Goal: Task Accomplishment & Management: Manage account settings

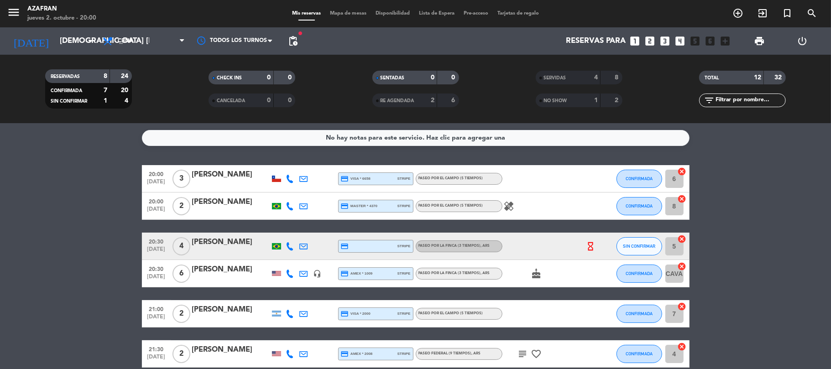
click at [99, 275] on bookings-row "20:00 [DATE] 3 [PERSON_NAME] credit_card visa * 6658 stripe Paseo por el campo …" at bounding box center [415, 300] width 831 height 270
click at [70, 264] on bookings-row "20:00 [DATE] 3 [PERSON_NAME] credit_card visa * 6658 stripe Paseo por el campo …" at bounding box center [415, 300] width 831 height 270
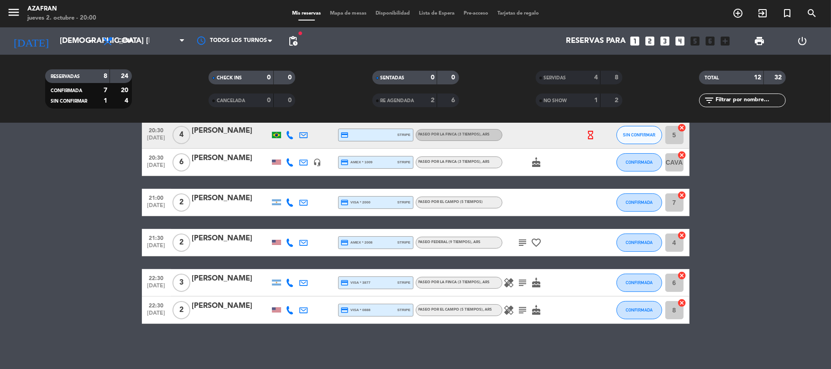
scroll to position [87, 0]
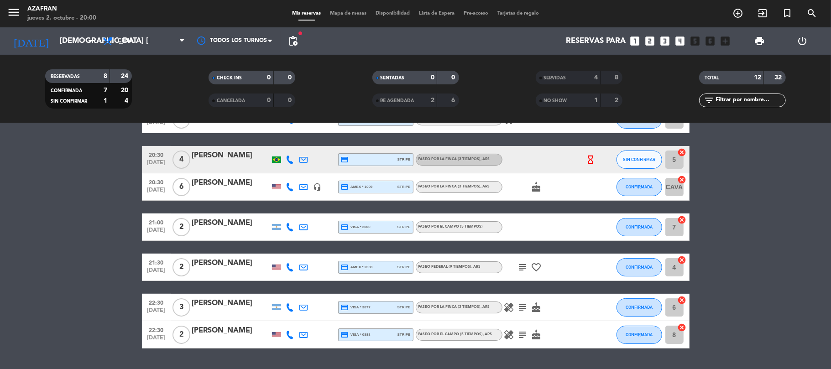
click at [287, 335] on icon at bounding box center [290, 335] width 8 height 8
click at [277, 321] on span "Copiar" at bounding box center [285, 319] width 19 height 10
click at [28, 247] on bookings-row "20:00 [DATE] 3 [PERSON_NAME] credit_card visa * 6658 stripe Paseo por el campo …" at bounding box center [415, 213] width 831 height 270
click at [97, 252] on bookings-row "20:00 [DATE] 3 [PERSON_NAME] credit_card visa * 6658 stripe Paseo por el campo …" at bounding box center [415, 213] width 831 height 270
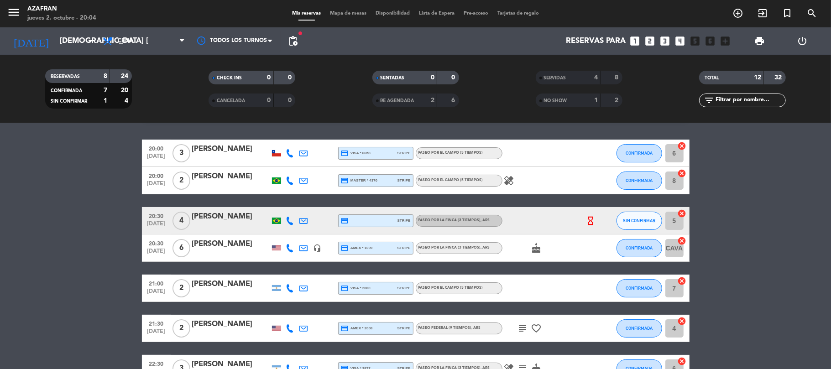
scroll to position [0, 0]
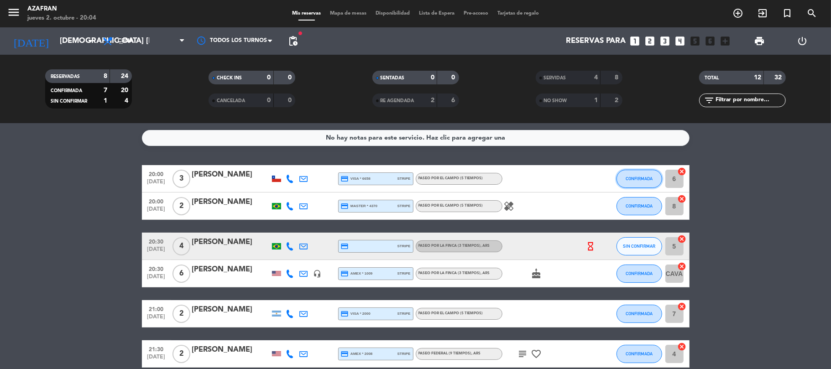
click at [636, 173] on button "CONFIRMADA" at bounding box center [639, 179] width 46 height 18
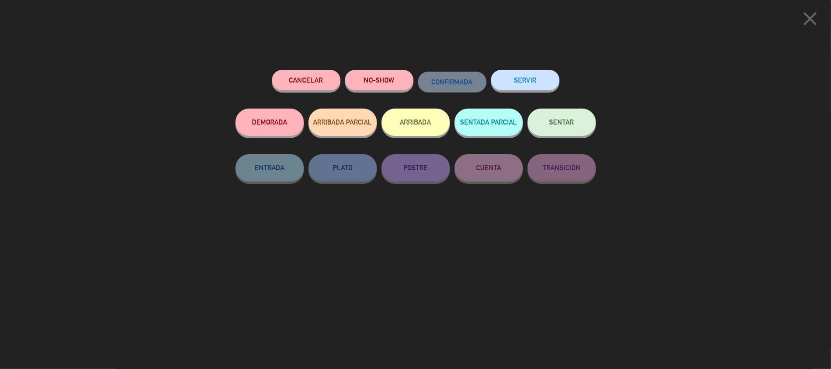
click at [526, 76] on button "SERVIR" at bounding box center [525, 80] width 68 height 21
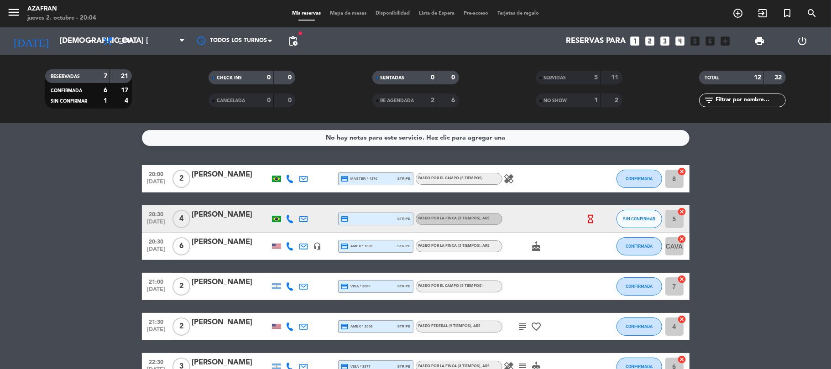
click at [131, 298] on bookings-row "20:00 [DATE] 2 [PERSON_NAME] credit_card master * 4370 stripe Paseo por el camp…" at bounding box center [415, 286] width 831 height 243
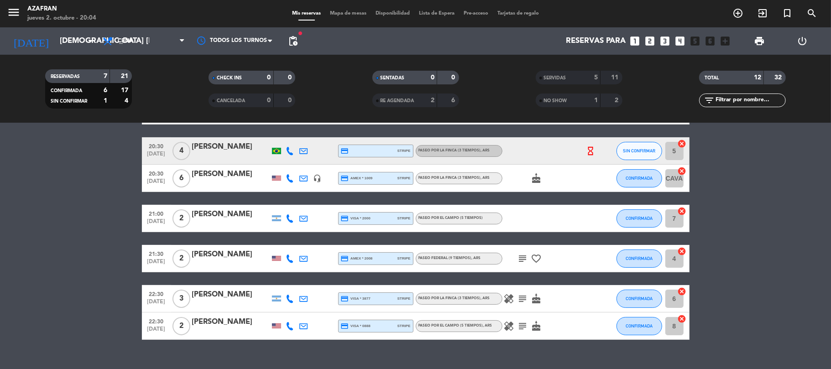
scroll to position [84, 0]
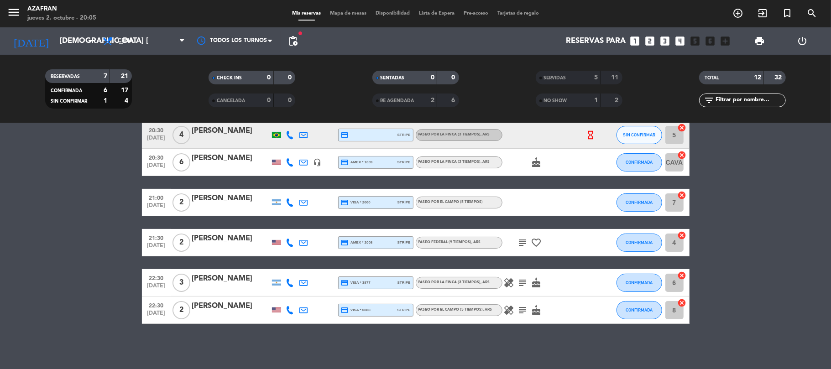
click at [290, 307] on icon at bounding box center [290, 310] width 8 height 8
click at [282, 296] on span "Copiar" at bounding box center [285, 295] width 19 height 10
click at [280, 296] on span "Copiar" at bounding box center [285, 295] width 19 height 10
click at [131, 297] on bookings-row "20:00 [DATE] 2 [PERSON_NAME] credit_card master * 4370 stripe Paseo por el camp…" at bounding box center [415, 202] width 831 height 243
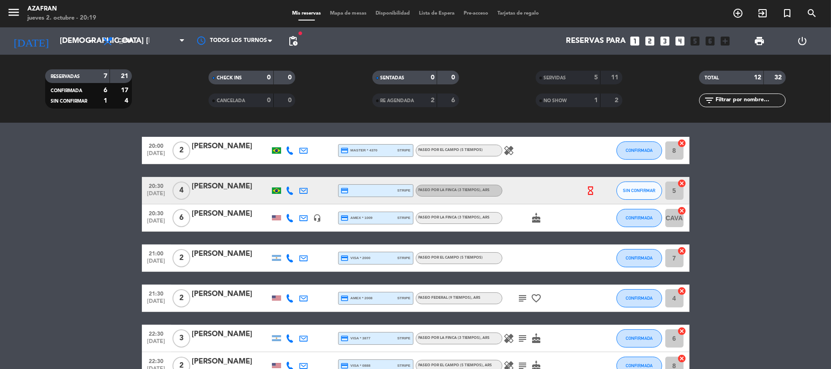
scroll to position [0, 0]
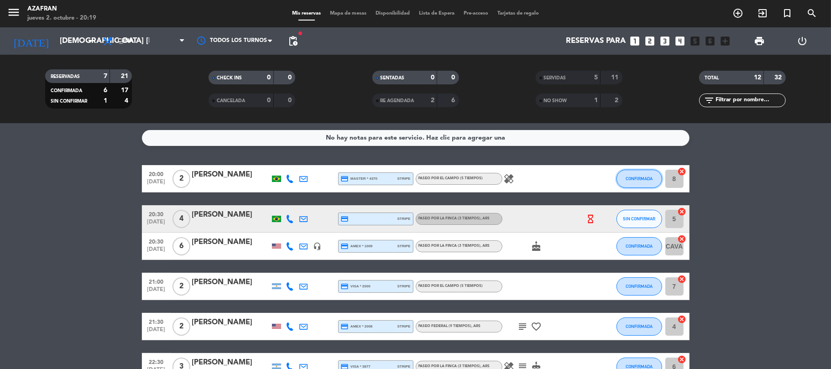
click at [626, 177] on span "CONFIRMADA" at bounding box center [639, 178] width 27 height 5
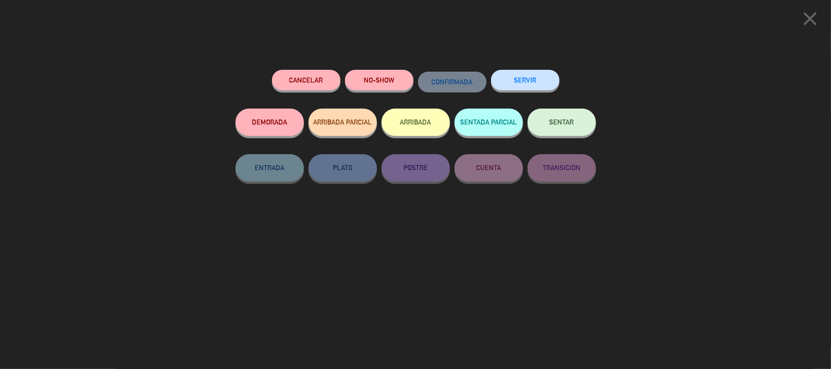
click at [538, 83] on button "SERVIR" at bounding box center [525, 80] width 68 height 21
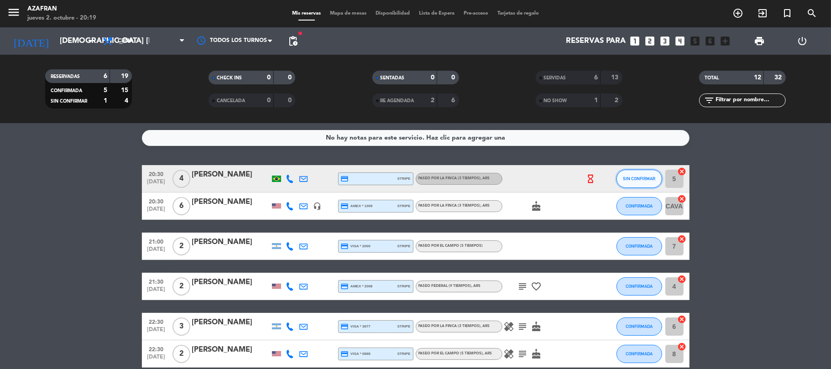
click at [628, 179] on span "SIN CONFIRMAR" at bounding box center [639, 178] width 32 height 5
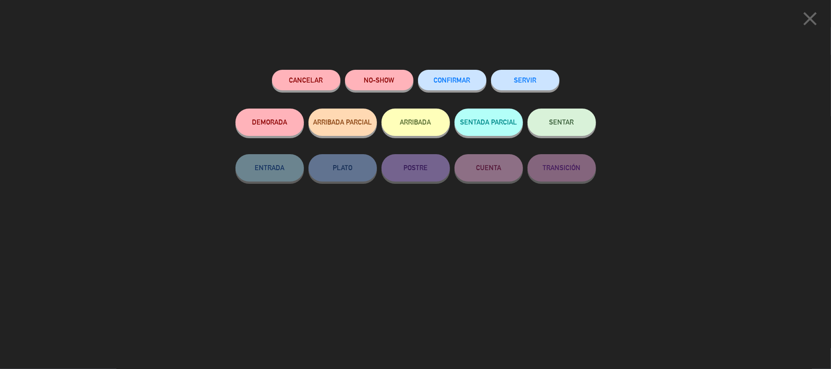
click at [519, 83] on button "SERVIR" at bounding box center [525, 80] width 68 height 21
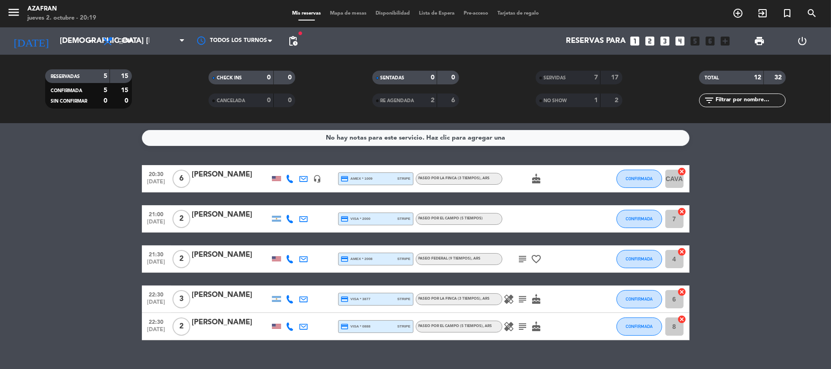
click at [110, 228] on bookings-row "20:30 [DATE] 6 [PERSON_NAME] headset_mic credit_card amex * 1009 stripe Paseo p…" at bounding box center [415, 252] width 831 height 175
click at [27, 267] on bookings-row "20:30 [DATE] 6 [PERSON_NAME] headset_mic credit_card amex * 1009 stripe Paseo p…" at bounding box center [415, 252] width 831 height 175
click at [63, 203] on bookings-row "20:30 [DATE] 6 [PERSON_NAME] headset_mic credit_card amex * 1009 stripe Paseo p…" at bounding box center [415, 252] width 831 height 175
click at [27, 256] on bookings-row "20:30 [DATE] 6 [PERSON_NAME] headset_mic credit_card amex * 1009 stripe Paseo p…" at bounding box center [415, 252] width 831 height 175
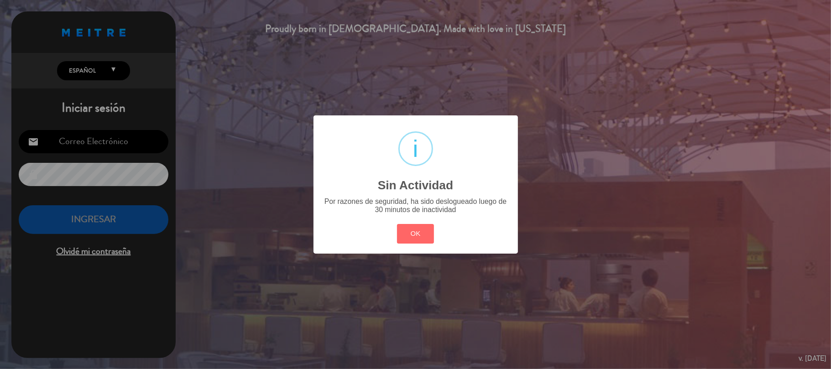
type input "[EMAIL_ADDRESS][DOMAIN_NAME]"
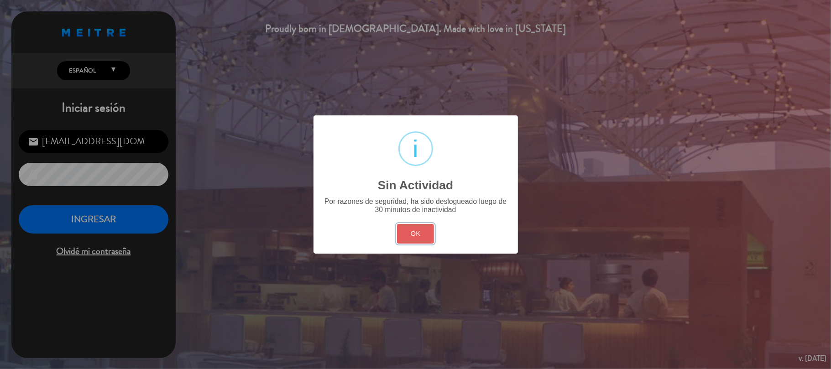
click at [411, 232] on button "OK" at bounding box center [415, 234] width 37 height 20
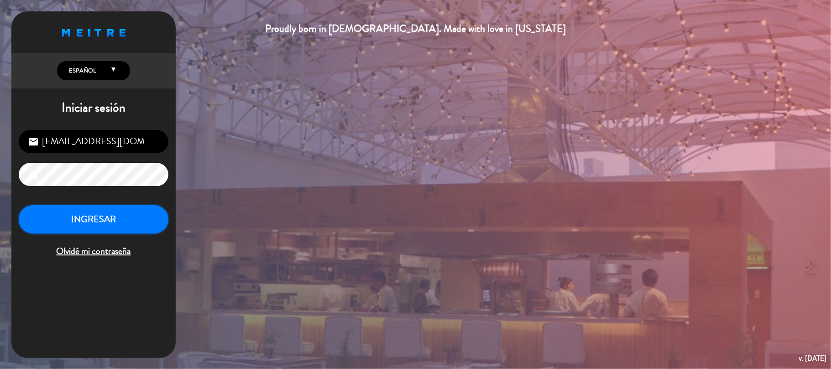
click at [115, 212] on button "INGRESAR" at bounding box center [94, 219] width 150 height 29
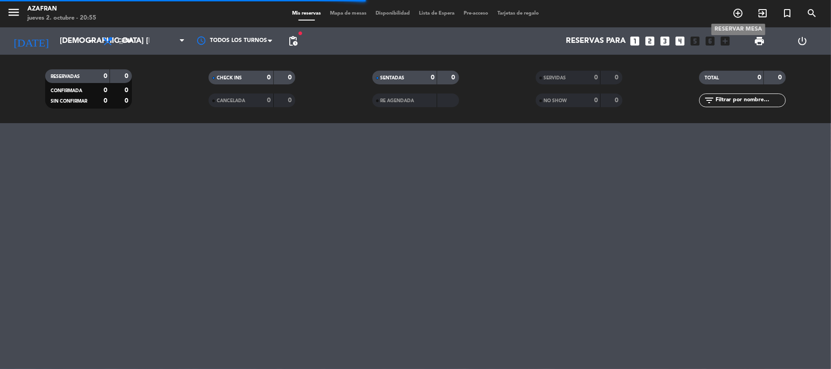
click at [732, 13] on icon "add_circle_outline" at bounding box center [737, 13] width 11 height 11
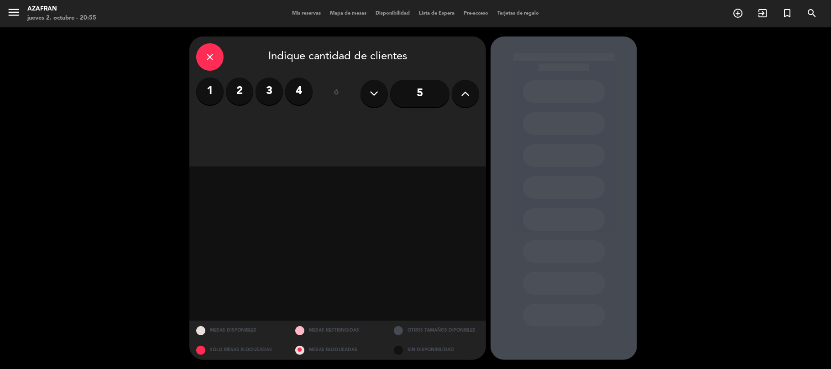
click at [205, 66] on div "close" at bounding box center [209, 56] width 27 height 27
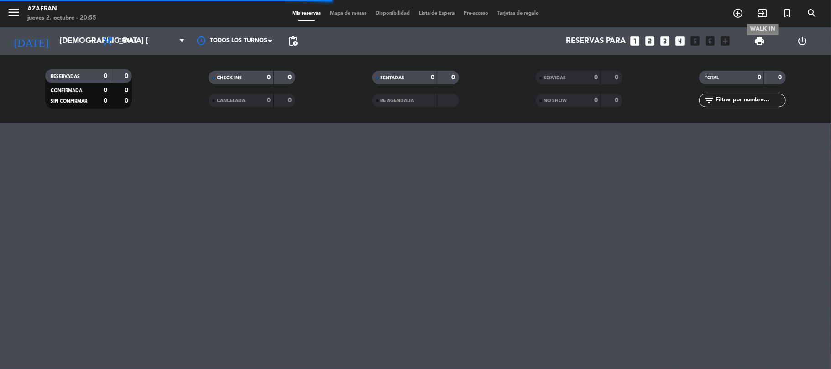
click at [758, 13] on icon "exit_to_app" at bounding box center [762, 13] width 11 height 11
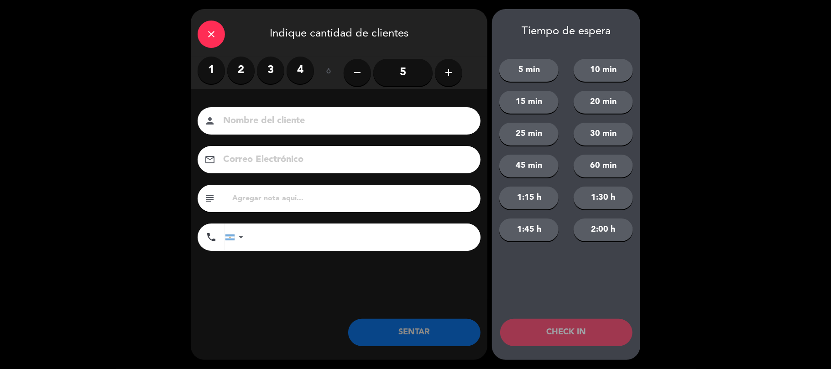
click at [357, 113] on input at bounding box center [345, 121] width 246 height 16
type input "[PERSON_NAME]"
click at [256, 235] on input "tel" at bounding box center [366, 237] width 228 height 27
paste input "[PHONE_NUMBER]"
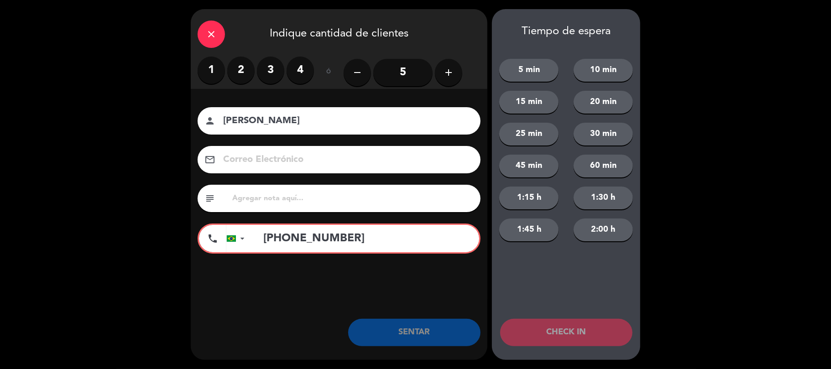
click at [235, 64] on label "2" at bounding box center [240, 70] width 27 height 27
click at [270, 164] on input at bounding box center [345, 160] width 246 height 16
click at [301, 240] on input "[PHONE_NUMBER]" at bounding box center [366, 238] width 225 height 27
type input "7"
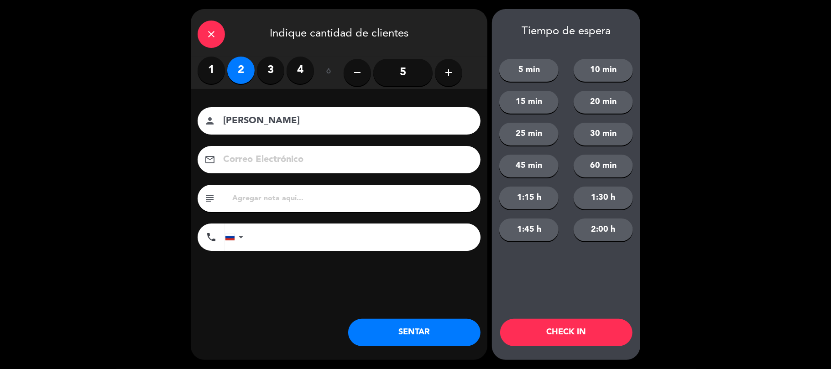
paste input "[PHONE_NUMBER]"
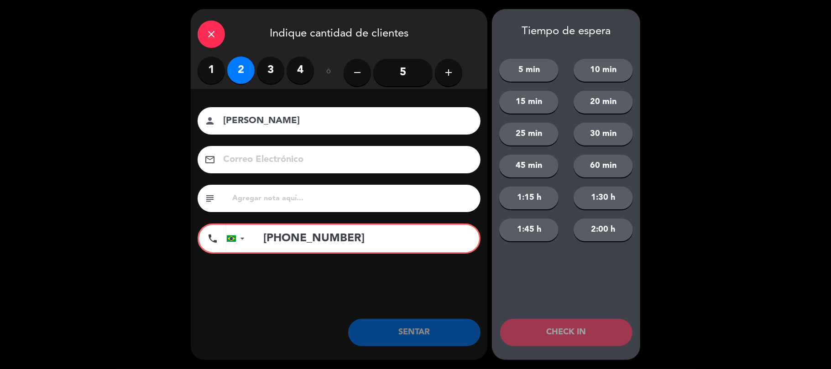
click at [330, 236] on input "[PHONE_NUMBER]" at bounding box center [366, 238] width 225 height 27
type input "9"
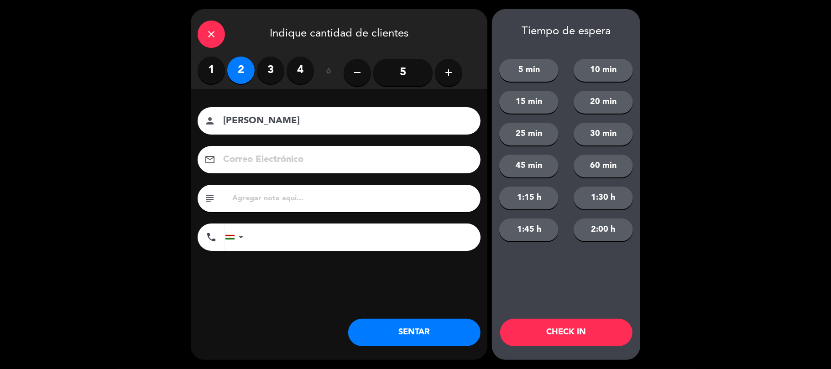
click at [402, 332] on button "SENTAR" at bounding box center [414, 332] width 132 height 27
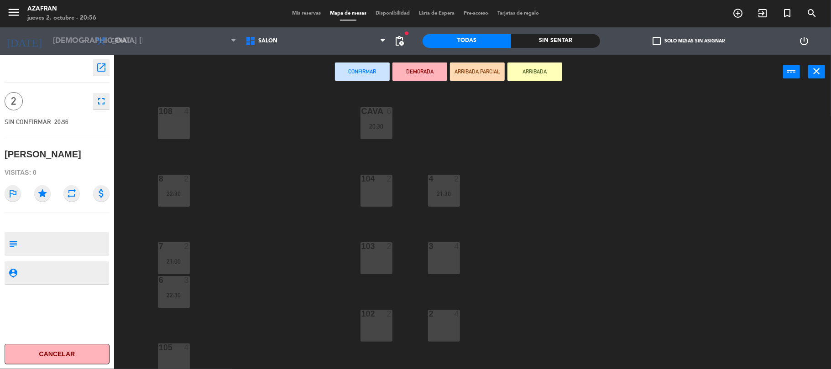
click at [322, 290] on div "108 4 CAVA 6 20:30 4 2 21:30 8 2 22:30 104 2 7 2 21:00 103 2 3 4 6 3 22:30 102 …" at bounding box center [476, 231] width 709 height 280
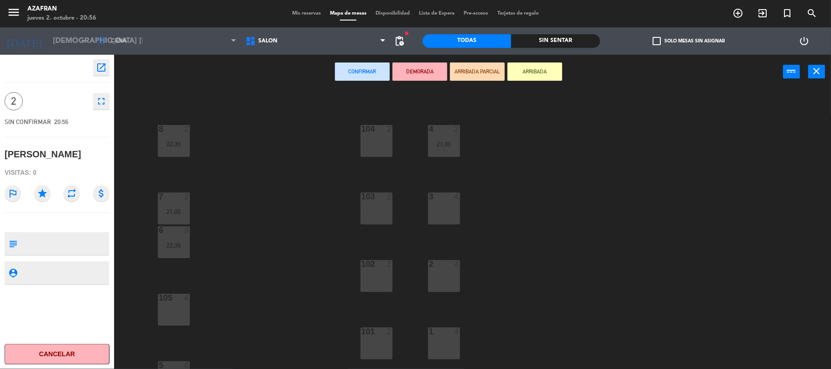
scroll to position [72, 0]
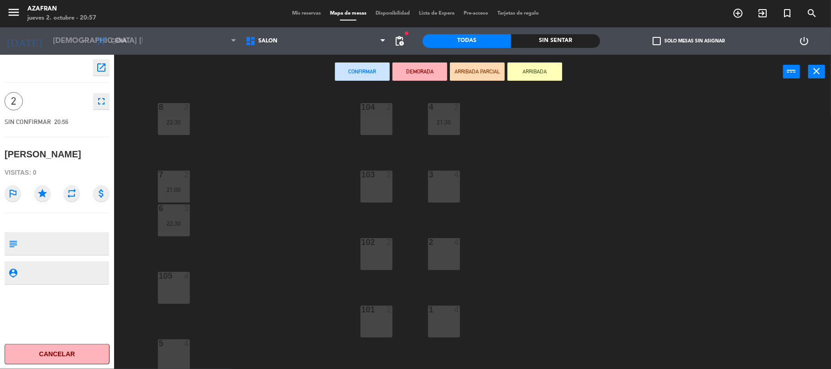
click at [376, 249] on div "102 2" at bounding box center [376, 254] width 32 height 32
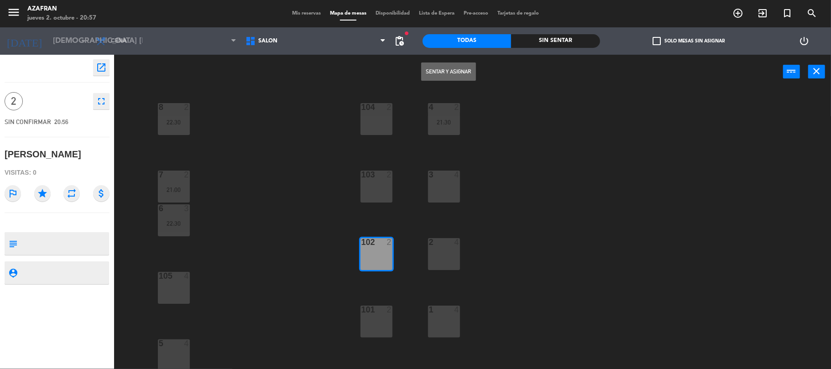
click at [464, 76] on button "Sentar y Asignar" at bounding box center [448, 72] width 55 height 18
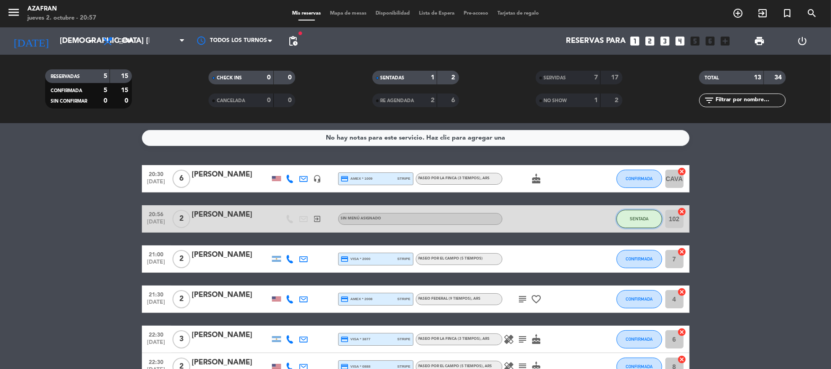
click at [627, 218] on button "SENTADA" at bounding box center [639, 219] width 46 height 18
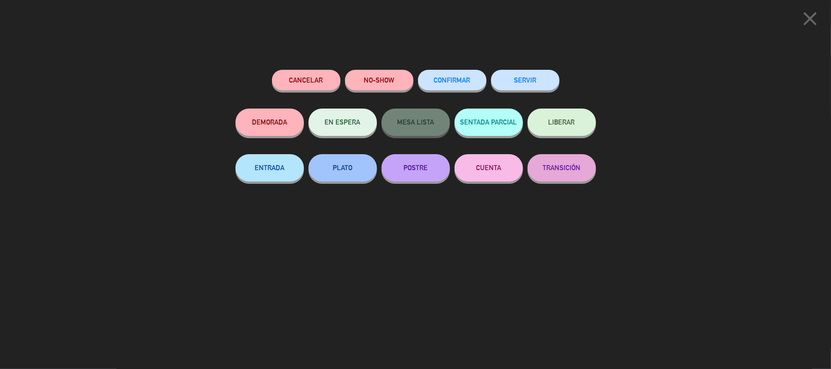
click at [515, 79] on button "SERVIR" at bounding box center [525, 80] width 68 height 21
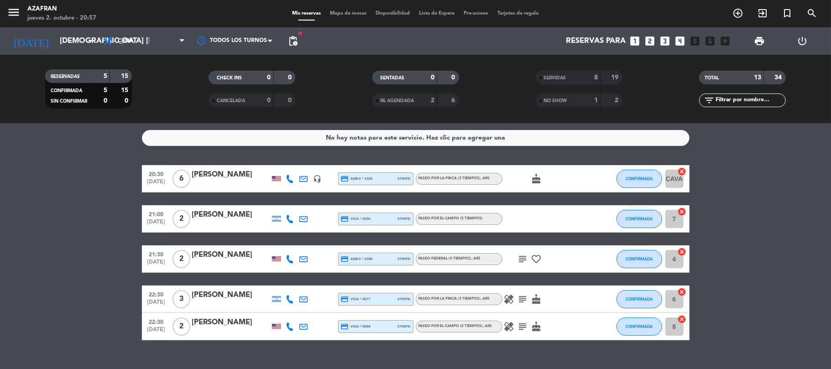
click at [106, 190] on bookings-row "20:30 [DATE] 6 [PERSON_NAME] headset_mic credit_card amex * 1009 stripe Paseo p…" at bounding box center [415, 252] width 831 height 175
click at [637, 179] on span "CONFIRMADA" at bounding box center [639, 178] width 27 height 5
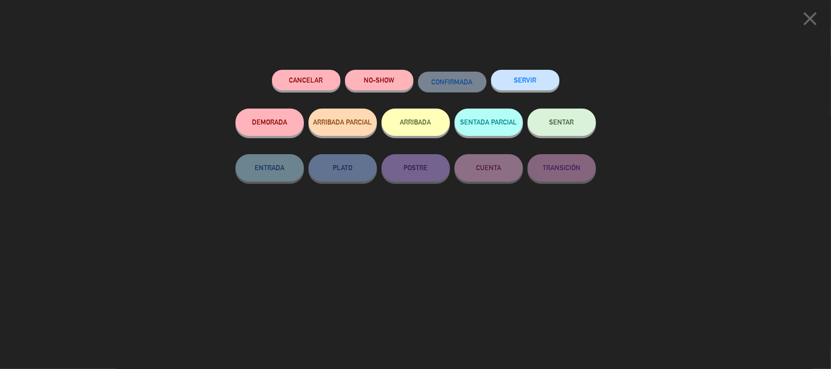
click at [522, 77] on button "SERVIR" at bounding box center [525, 80] width 68 height 21
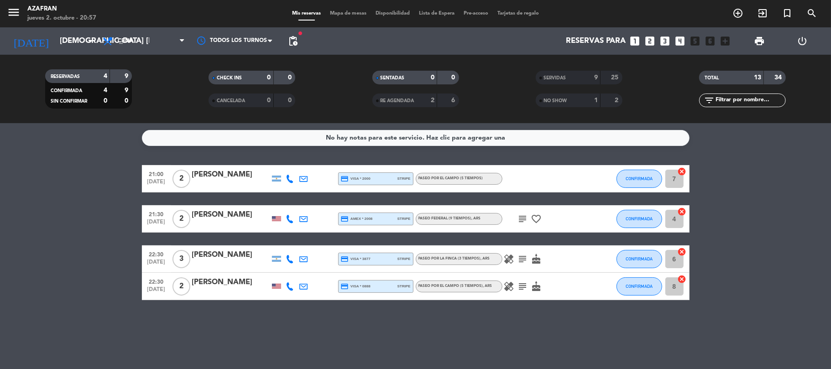
click at [113, 279] on bookings-row "21:00 [DATE] 2 [PERSON_NAME] credit_card visa * 2000 stripe Paseo por el campo …" at bounding box center [415, 232] width 831 height 135
click at [153, 287] on span "[DATE]" at bounding box center [156, 292] width 23 height 10
click at [215, 285] on div "[PERSON_NAME]" at bounding box center [231, 283] width 78 height 12
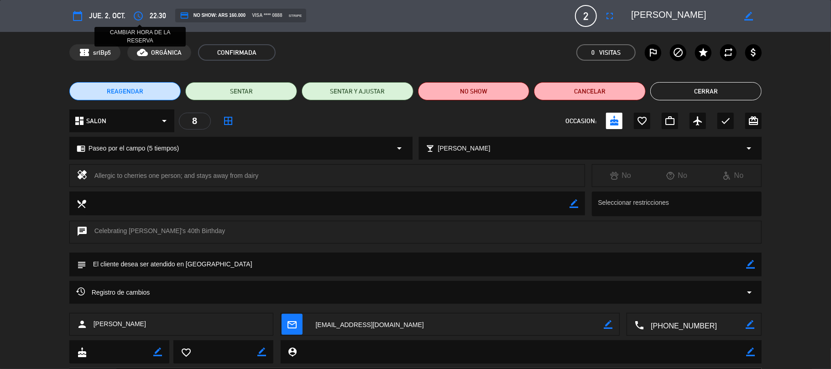
click at [137, 9] on button "access_time" at bounding box center [138, 16] width 16 height 16
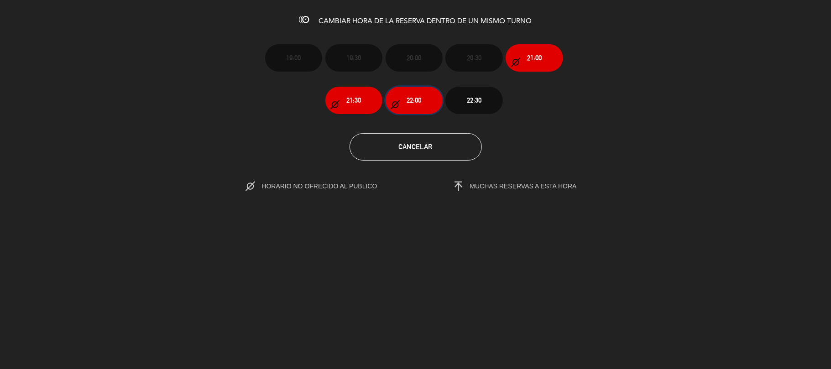
click at [413, 95] on span "22:00" at bounding box center [414, 100] width 15 height 10
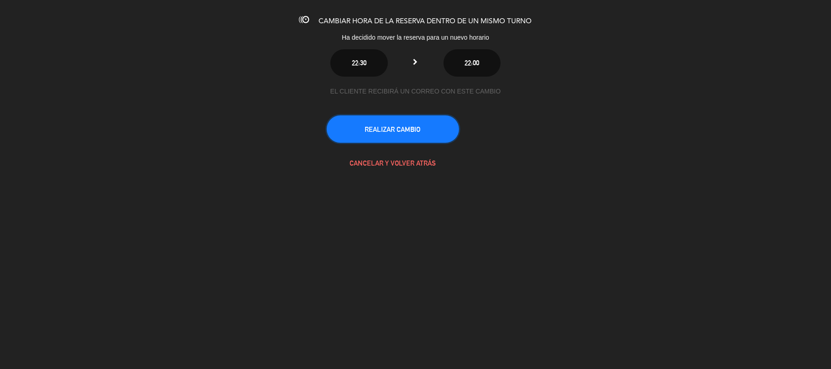
click at [389, 128] on button "REALIZAR CAMBIO" at bounding box center [393, 128] width 132 height 27
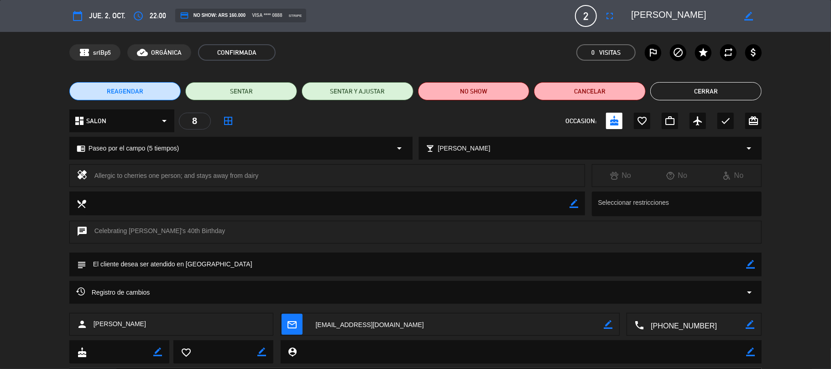
click at [685, 86] on button "Cerrar" at bounding box center [706, 91] width 112 height 18
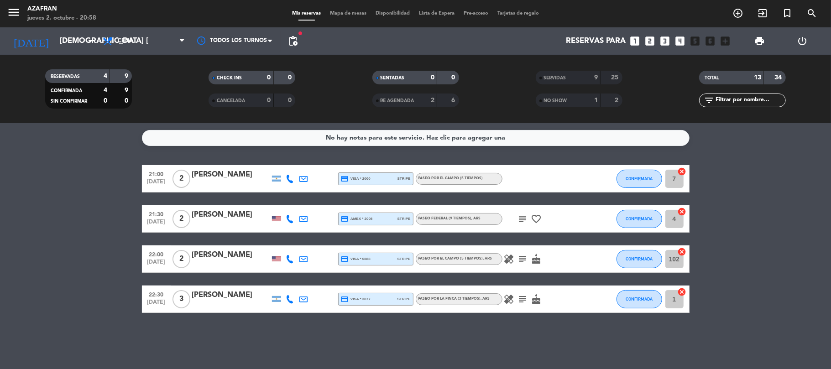
click at [103, 250] on bookings-row "21:00 [DATE] 2 [PERSON_NAME] credit_card visa * 2000 stripe Paseo por el campo …" at bounding box center [415, 239] width 831 height 148
click at [119, 237] on bookings-row "21:00 [DATE] 2 [PERSON_NAME] credit_card visa * 2000 stripe Paseo por el campo …" at bounding box center [415, 239] width 831 height 148
drag, startPoint x: 119, startPoint y: 237, endPoint x: 105, endPoint y: 251, distance: 19.4
click at [105, 251] on bookings-row "21:00 [DATE] 2 [PERSON_NAME] credit_card visa * 2000 stripe Paseo por el campo …" at bounding box center [415, 239] width 831 height 148
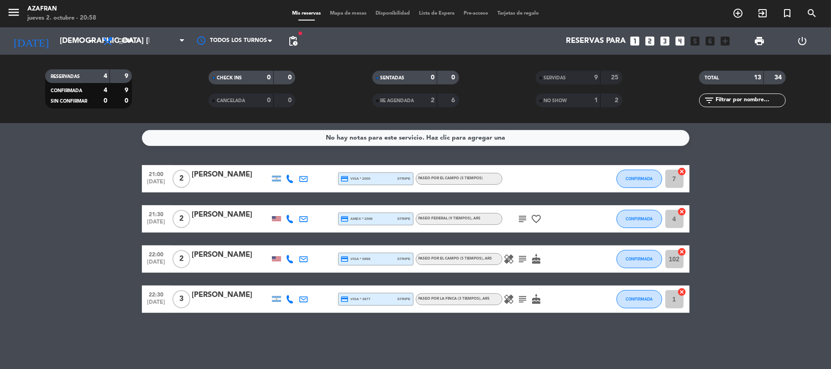
click at [72, 177] on bookings-row "21:00 [DATE] 2 [PERSON_NAME] credit_card visa * 2000 stripe Paseo por el campo …" at bounding box center [415, 239] width 831 height 148
click at [636, 177] on span "CONFIRMADA" at bounding box center [639, 178] width 27 height 5
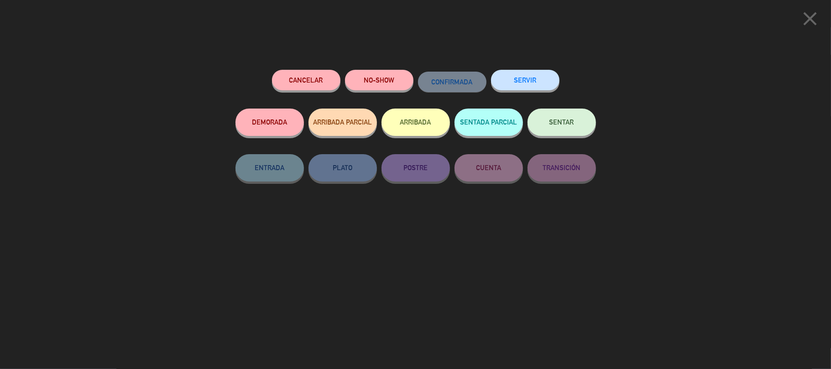
click at [504, 79] on button "SERVIR" at bounding box center [525, 80] width 68 height 21
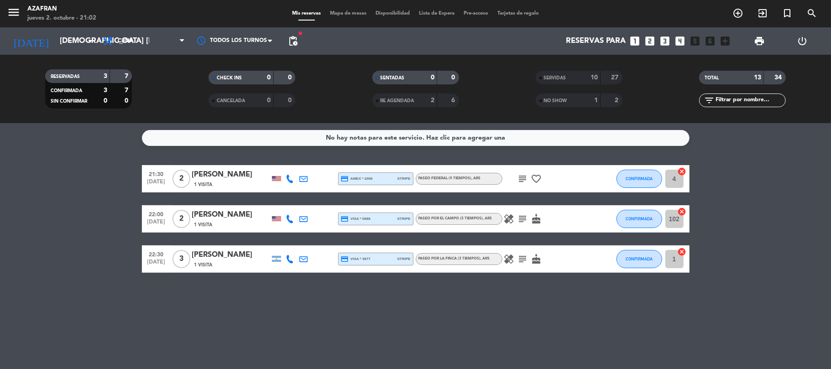
click at [86, 210] on bookings-row "21:30 [DATE] 2 [PERSON_NAME] 1 Visita credit_card amex * 2008 stripe Paseo Fede…" at bounding box center [415, 219] width 831 height 108
click at [108, 263] on bookings-row "21:30 [DATE] 2 [PERSON_NAME] 1 Visita credit_card amex * 2008 stripe Paseo Fede…" at bounding box center [415, 219] width 831 height 108
click at [100, 227] on bookings-row "21:30 [DATE] 2 [PERSON_NAME] 1 Visita credit_card amex * 2008 stripe Paseo Fede…" at bounding box center [415, 219] width 831 height 108
click at [99, 236] on bookings-row "21:30 [DATE] 2 [PERSON_NAME] 1 Visita credit_card amex * 2008 stripe Paseo Fede…" at bounding box center [415, 219] width 831 height 108
drag, startPoint x: 72, startPoint y: 237, endPoint x: 219, endPoint y: 335, distance: 176.8
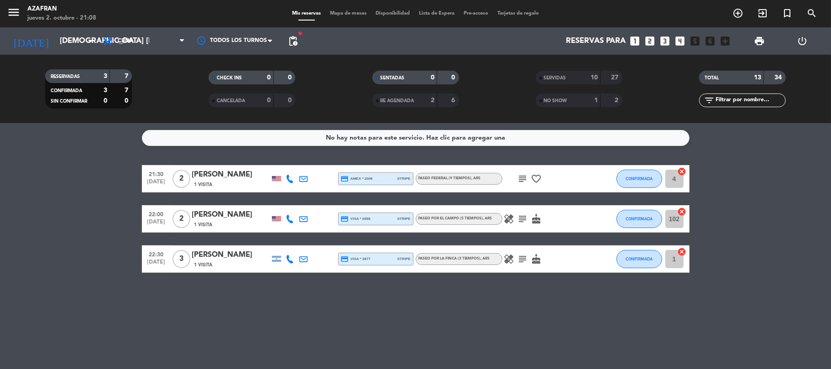
click at [219, 335] on div "No hay notas para este servicio. Haz clic para agregar una 21:30 [DATE] 2 [PERS…" at bounding box center [415, 246] width 831 height 246
drag, startPoint x: 254, startPoint y: 292, endPoint x: 67, endPoint y: 233, distance: 196.8
click at [67, 233] on div "No hay notas para este servicio. Haz clic para agregar una 21:30 [DATE] 2 [PERS…" at bounding box center [415, 246] width 831 height 246
click at [67, 233] on bookings-row "21:30 [DATE] 2 [PERSON_NAME] 1 Visita credit_card amex * 2008 stripe Paseo Fede…" at bounding box center [415, 219] width 831 height 108
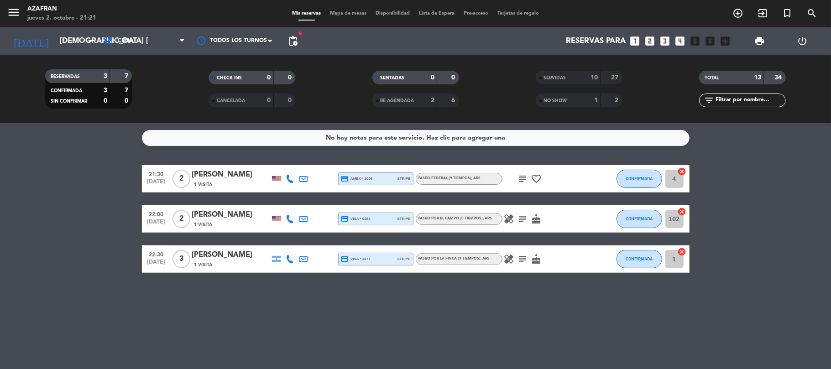
click at [33, 228] on bookings-row "21:30 [DATE] 2 [PERSON_NAME] 1 Visita credit_card amex * 2008 stripe Paseo Fede…" at bounding box center [415, 219] width 831 height 108
click at [68, 173] on bookings-row "21:30 [DATE] 2 [PERSON_NAME] 1 Visita credit_card amex * 2008 stripe Paseo Fede…" at bounding box center [415, 219] width 831 height 108
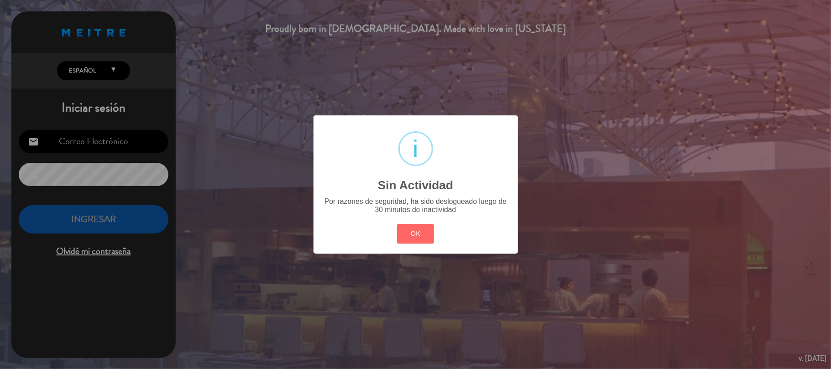
type input "[EMAIL_ADDRESS][DOMAIN_NAME]"
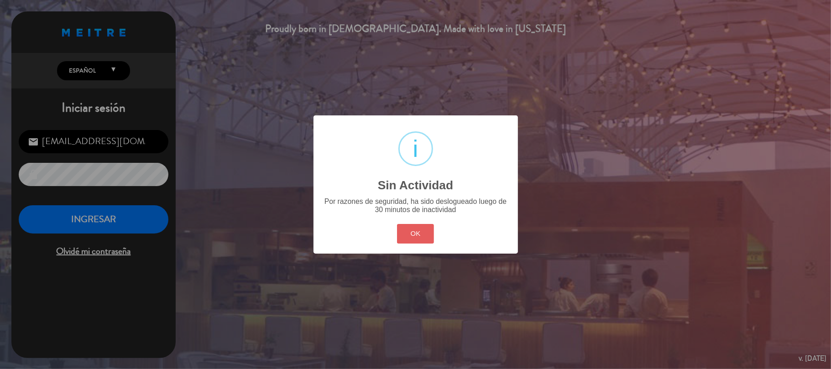
click at [409, 232] on button "OK" at bounding box center [415, 234] width 37 height 20
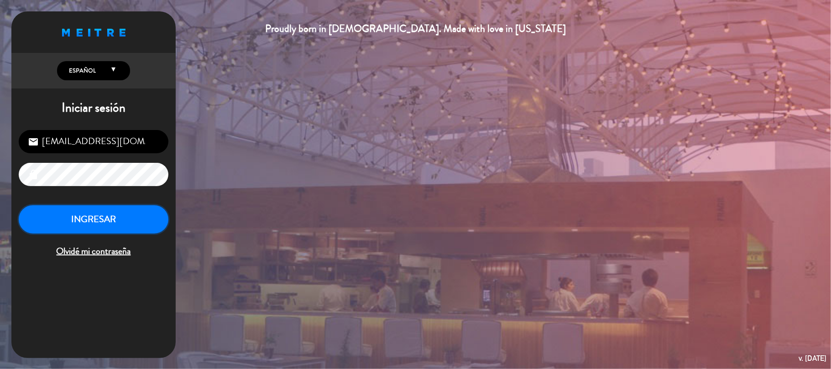
click at [120, 229] on button "INGRESAR" at bounding box center [94, 219] width 150 height 29
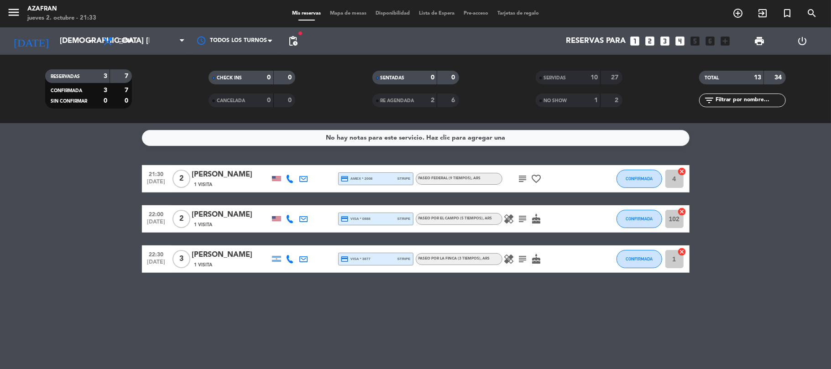
click at [78, 228] on bookings-row "21:30 [DATE] 2 [PERSON_NAME] 1 Visita credit_card amex * 2008 stripe Paseo Fede…" at bounding box center [415, 219] width 831 height 108
